Goal: Ask a question

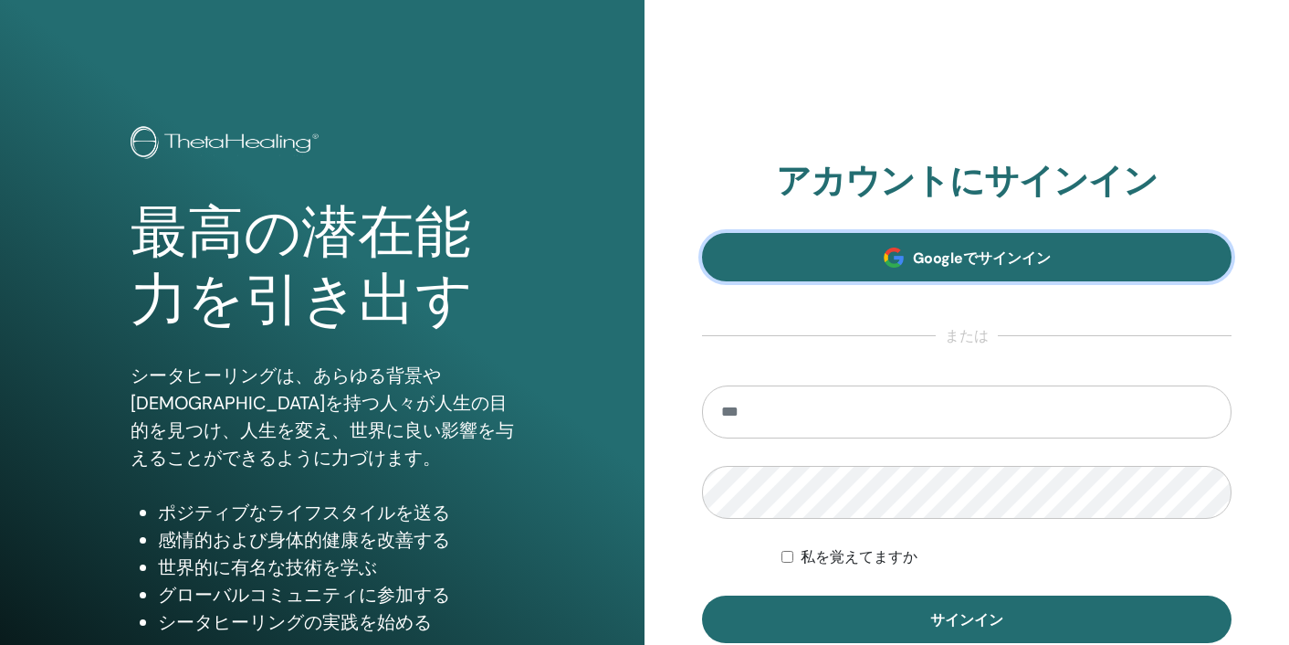
click at [796, 266] on link "Googleでサインイン" at bounding box center [967, 257] width 530 height 48
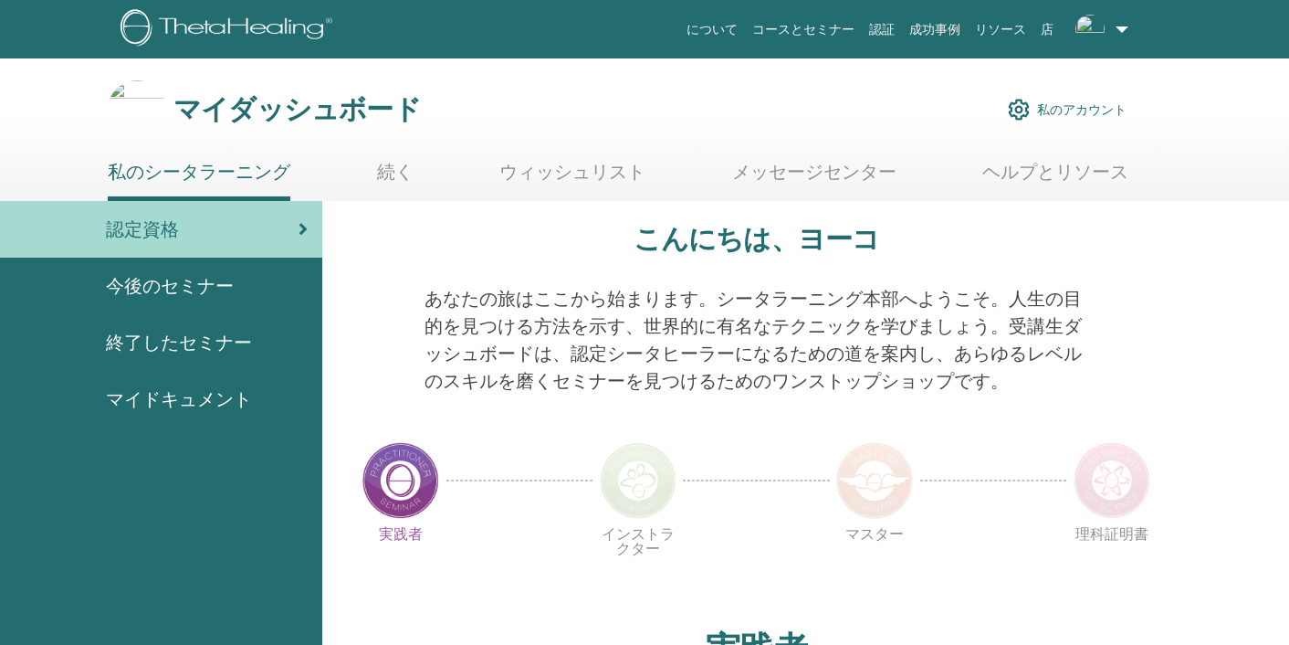
click at [1137, 397] on div at bounding box center [1136, 350] width 69 height 131
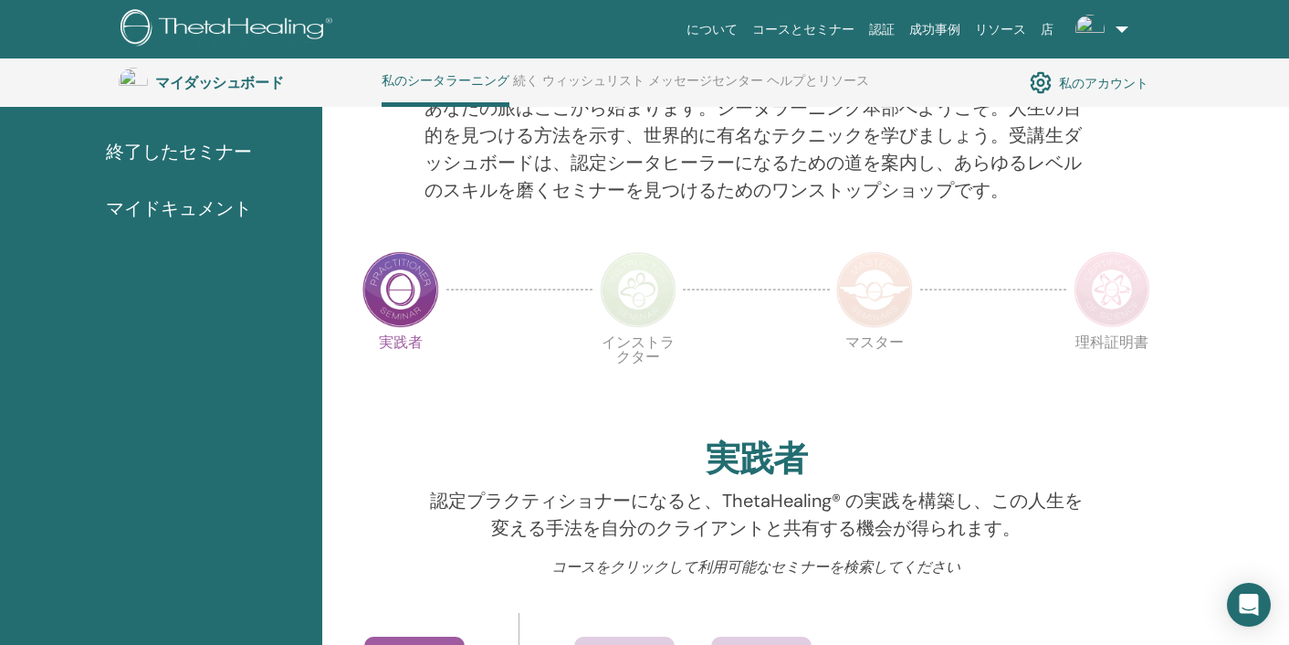
scroll to position [268, 0]
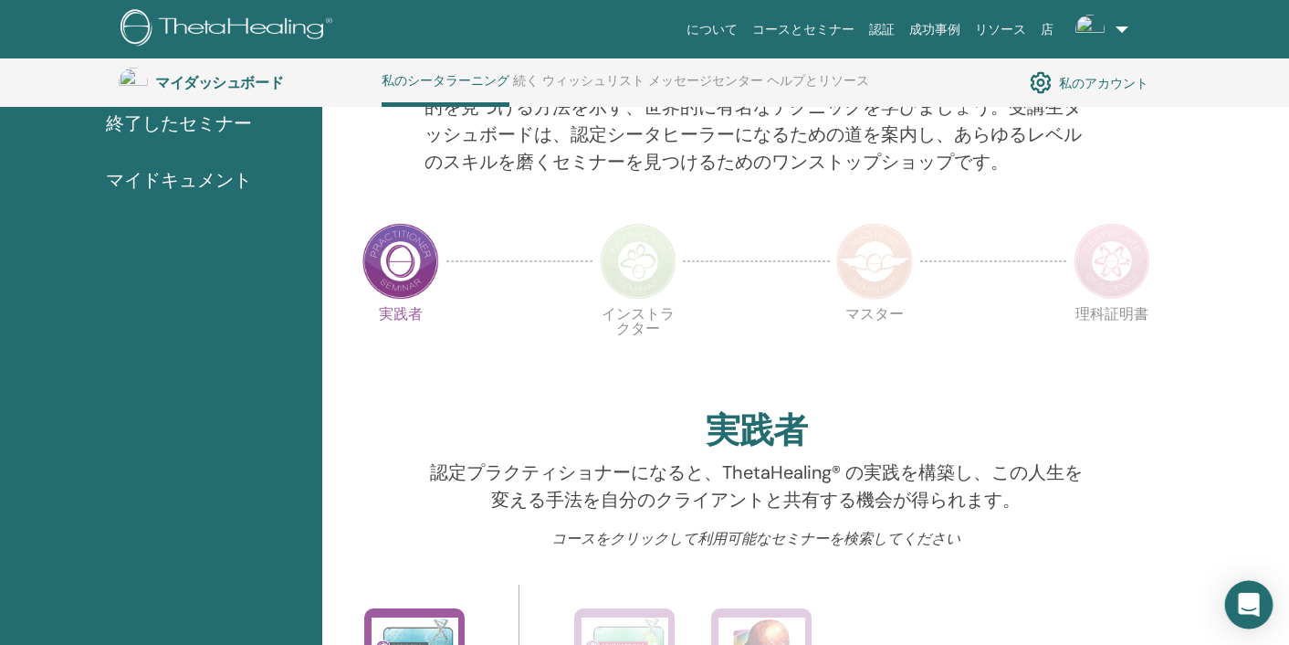
click at [1245, 602] on icon "Open Intercom Messenger" at bounding box center [1248, 605] width 21 height 24
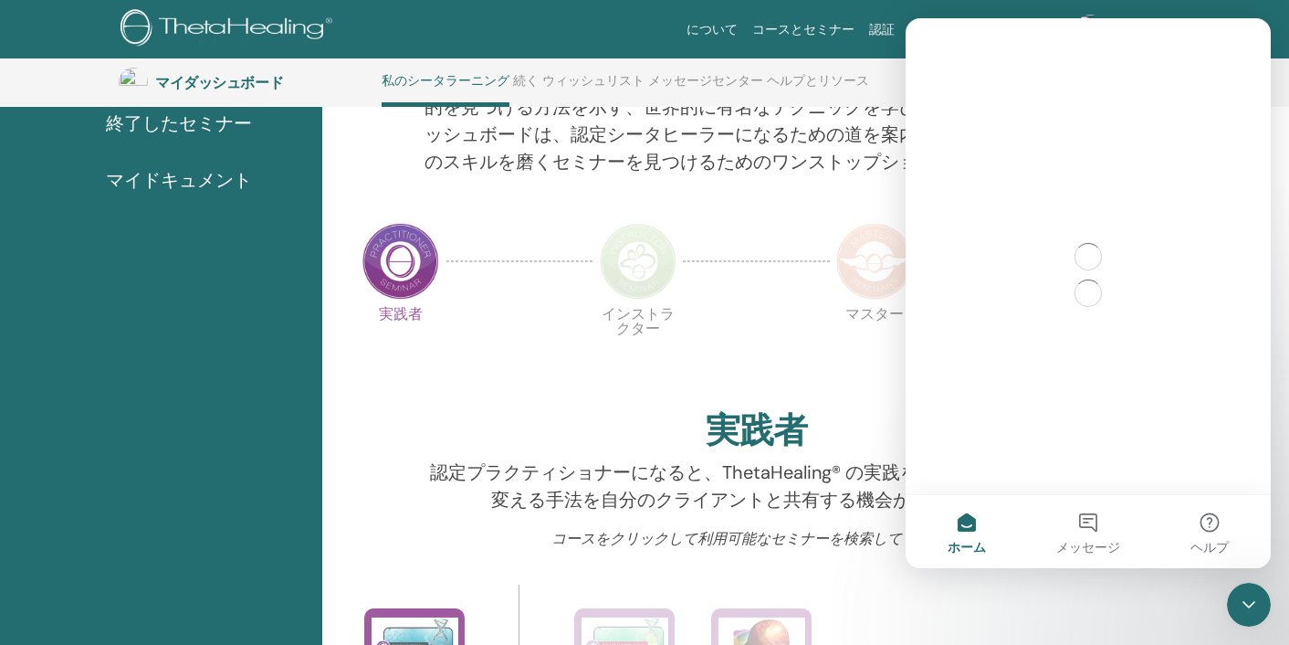
scroll to position [0, 0]
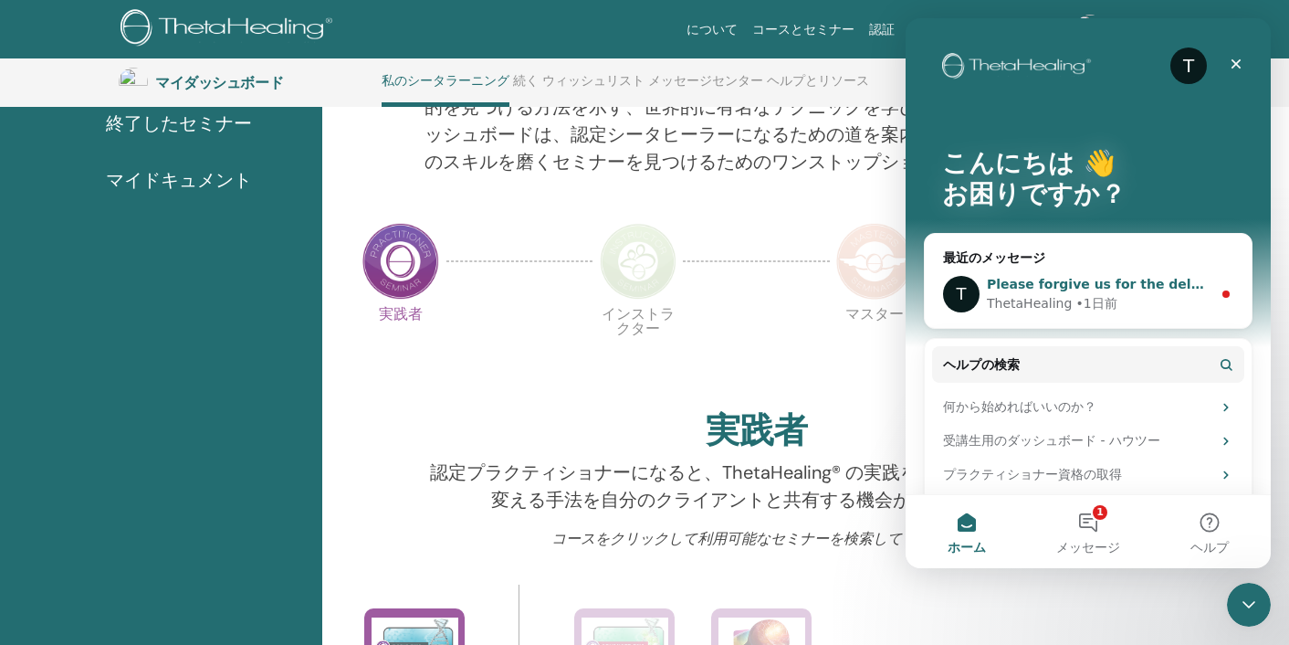
click at [1213, 291] on div "T Please forgive us for the delay in our response. We are still in the process …" at bounding box center [1088, 294] width 327 height 68
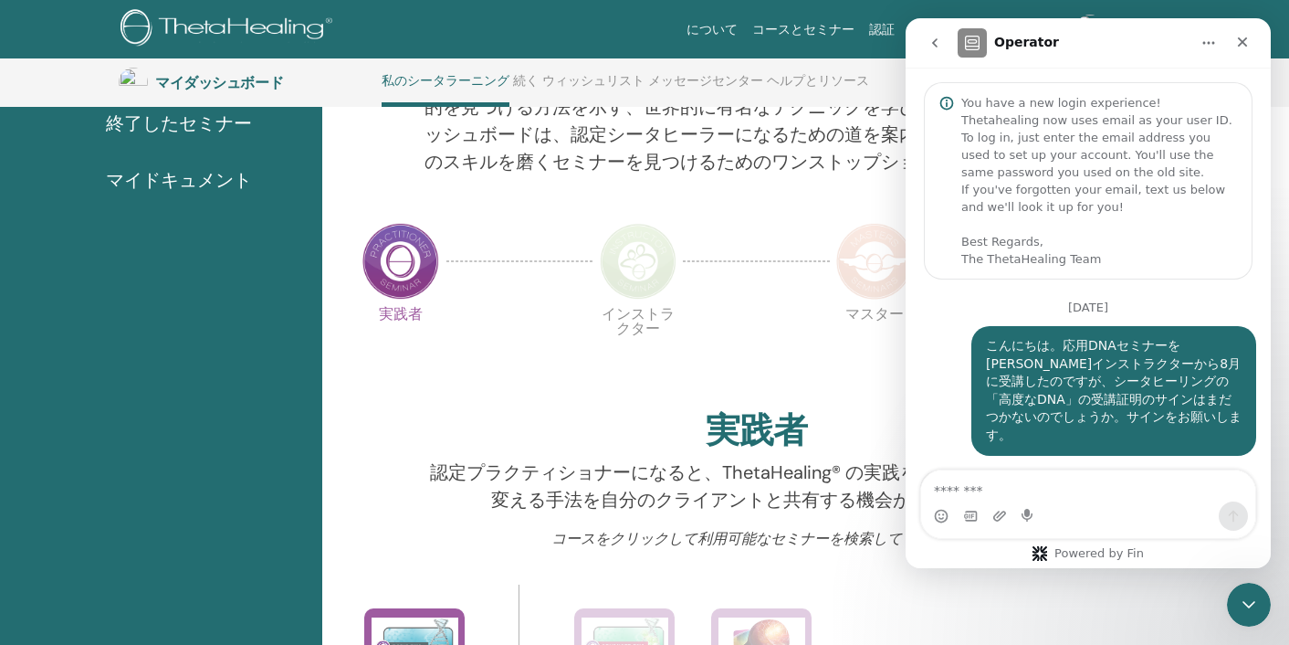
scroll to position [257, 0]
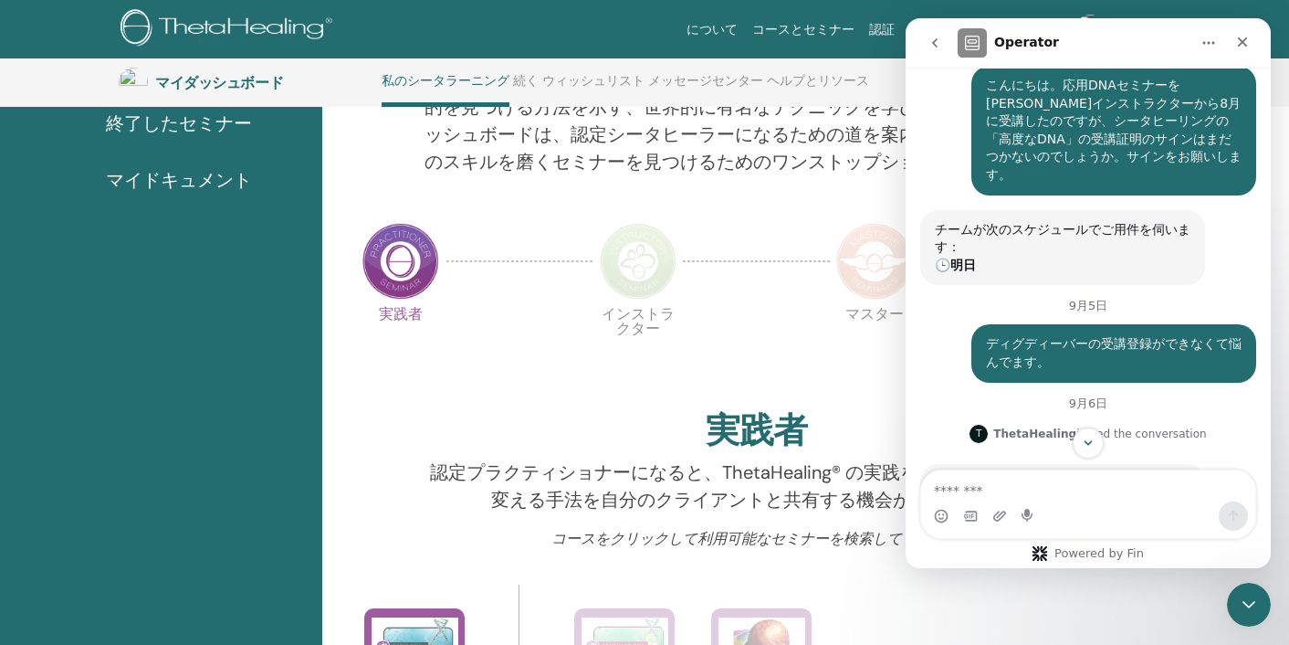
click at [1179, 425] on div "ThetaHealing joined the conversation" at bounding box center [1100, 433] width 214 height 16
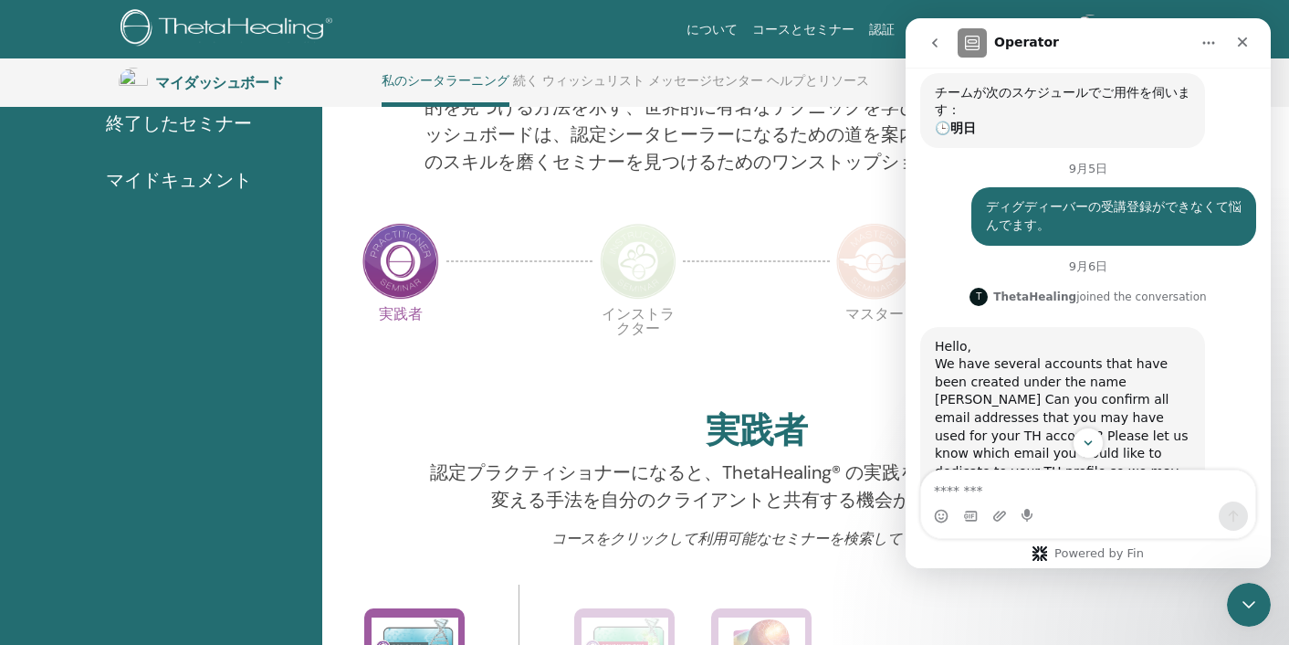
scroll to position [625, 0]
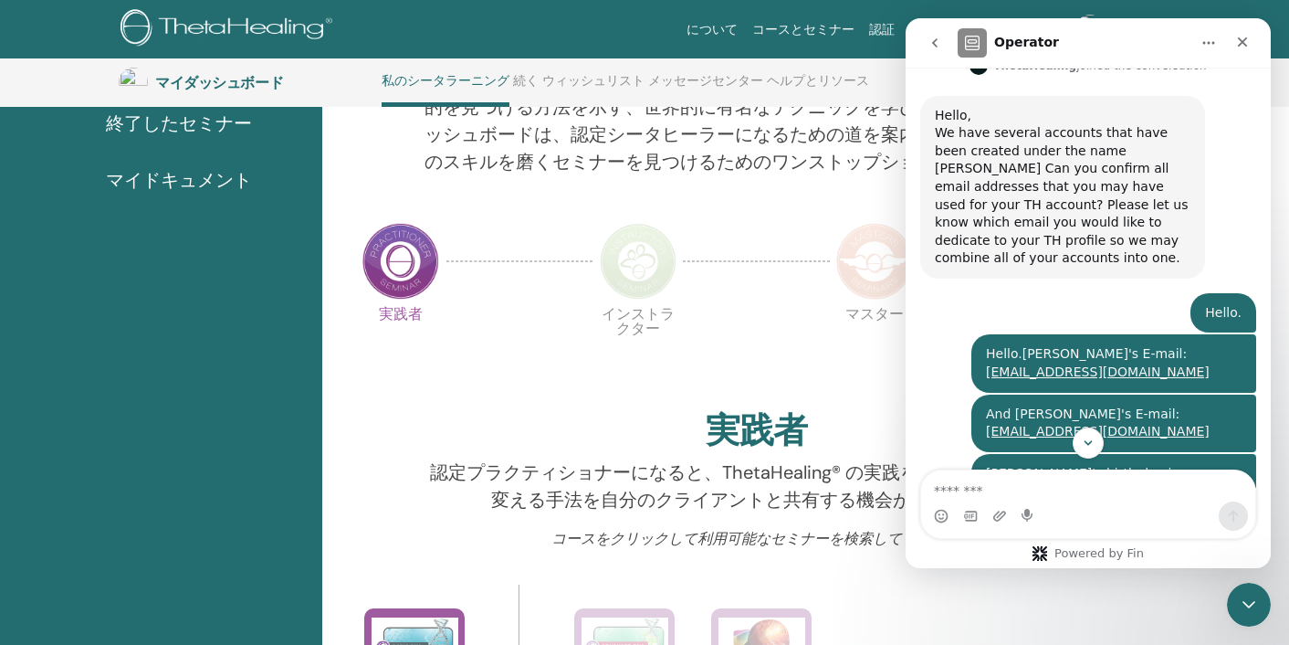
click at [973, 428] on div "インターコムメッセンジャー" at bounding box center [1088, 442] width 365 height 31
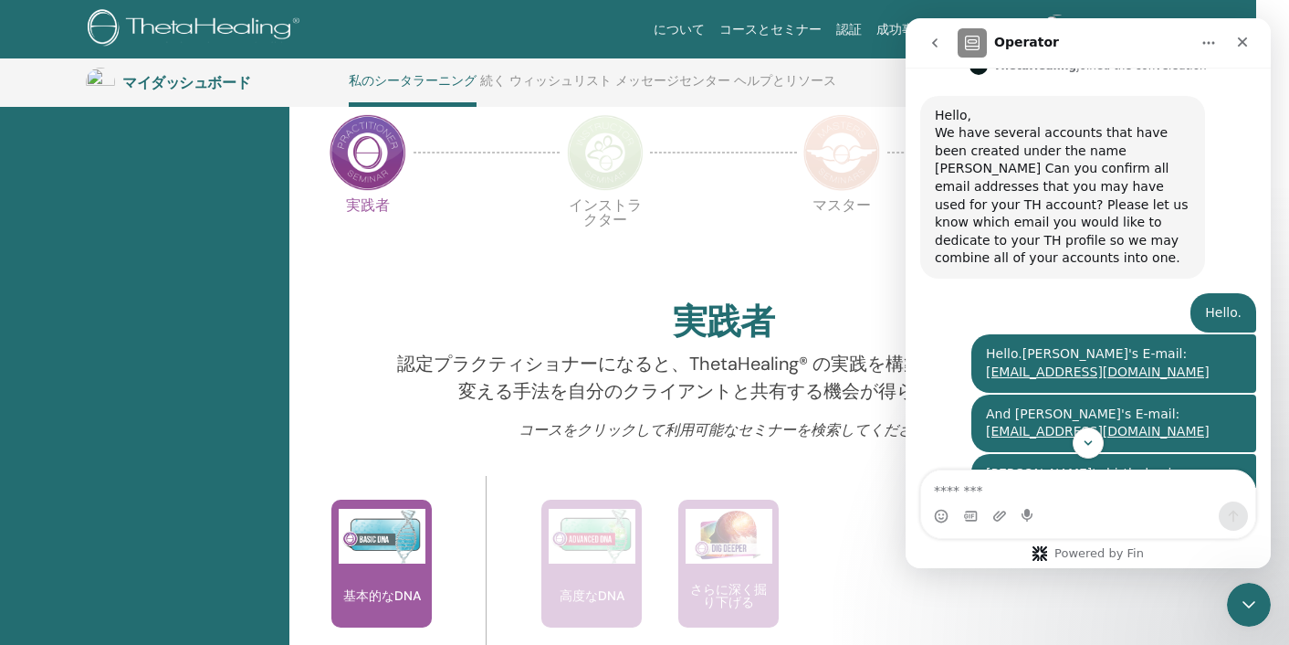
scroll to position [377, 33]
click at [1088, 437] on icon "Scroll to bottom" at bounding box center [1088, 443] width 16 height 16
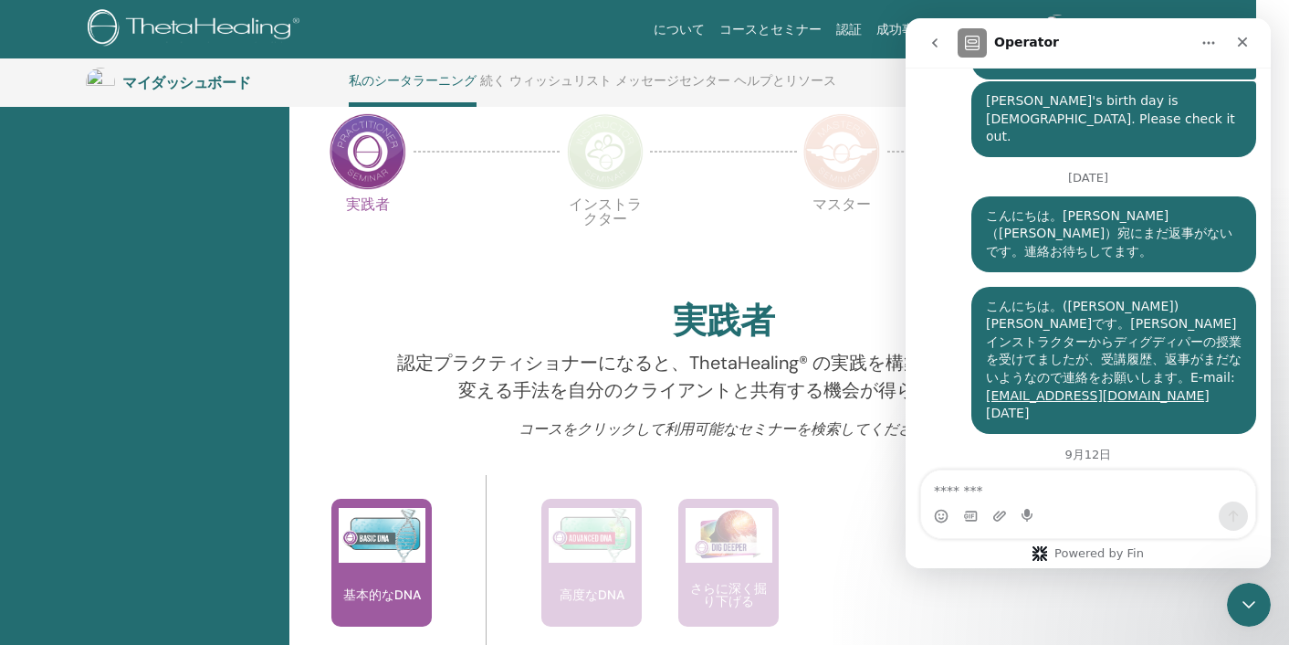
scroll to position [1384, 0]
